Goal: Complete application form

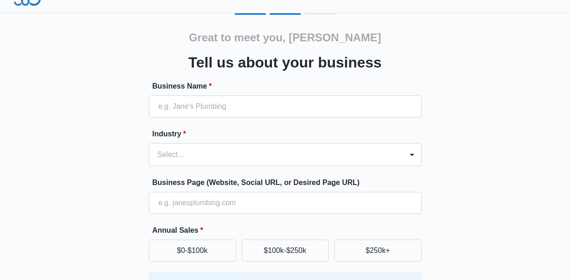
scroll to position [19, 0]
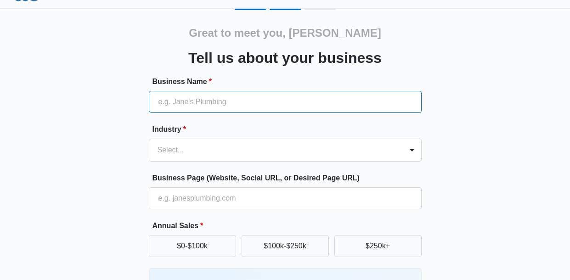
click at [253, 108] on input "Business Name *" at bounding box center [285, 102] width 273 height 22
type input "B"
type input "T"
type input "Beautiful Creation"
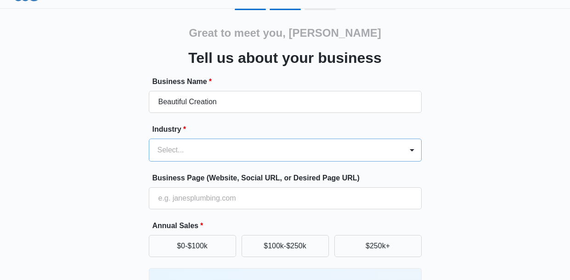
click at [257, 148] on div at bounding box center [274, 150] width 233 height 13
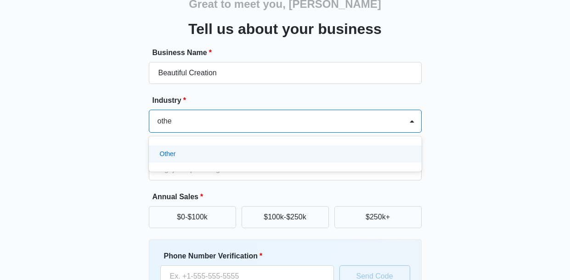
scroll to position [0, 0]
type input "other"
click at [175, 152] on p "Other" at bounding box center [168, 154] width 16 height 10
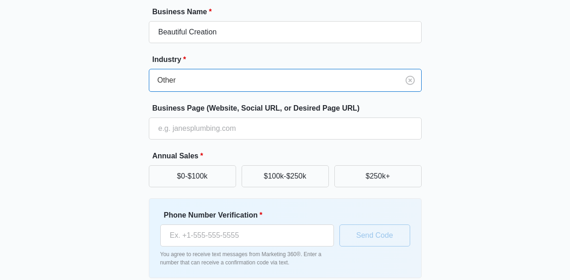
scroll to position [108, 0]
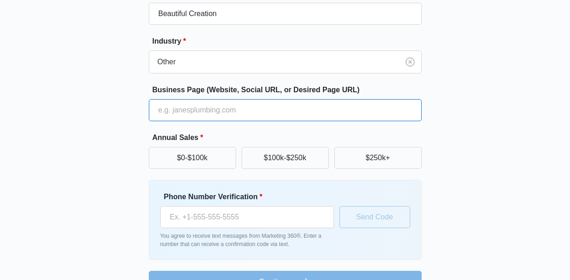
click at [210, 112] on input "Business Page (Website, Social URL, or Desired Page URL)" at bounding box center [285, 110] width 273 height 22
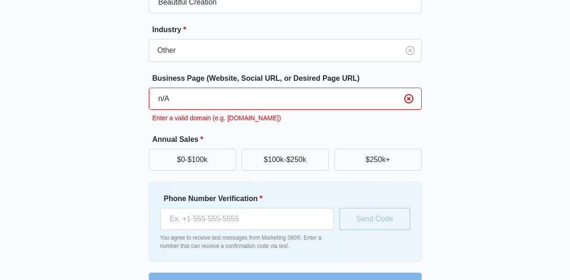
scroll to position [144, 0]
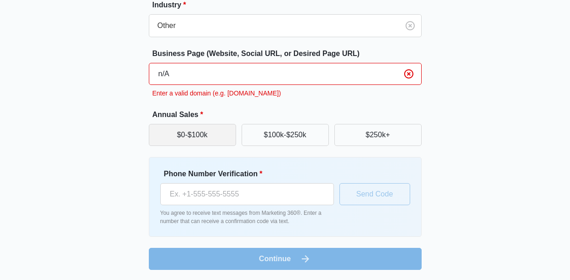
type input "n/A"
click at [217, 134] on button "$0-$100k" at bounding box center [192, 135] width 87 height 22
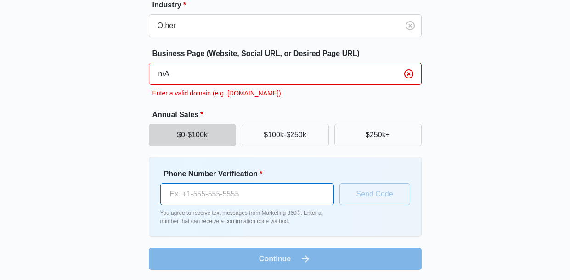
click at [259, 198] on input "Phone Number Verification *" at bounding box center [247, 194] width 174 height 22
type input "[PHONE_NUMBER]"
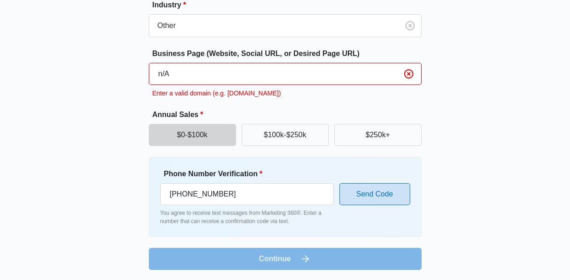
click at [391, 196] on button "Send Code" at bounding box center [375, 194] width 71 height 22
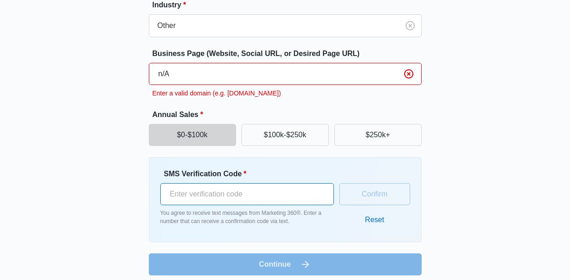
click at [226, 200] on input "SMS Verification Code *" at bounding box center [247, 194] width 174 height 22
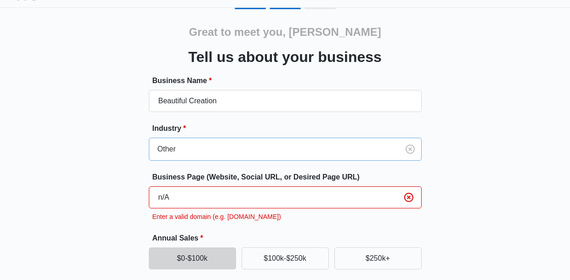
scroll to position [0, 0]
